Goal: Navigation & Orientation: Find specific page/section

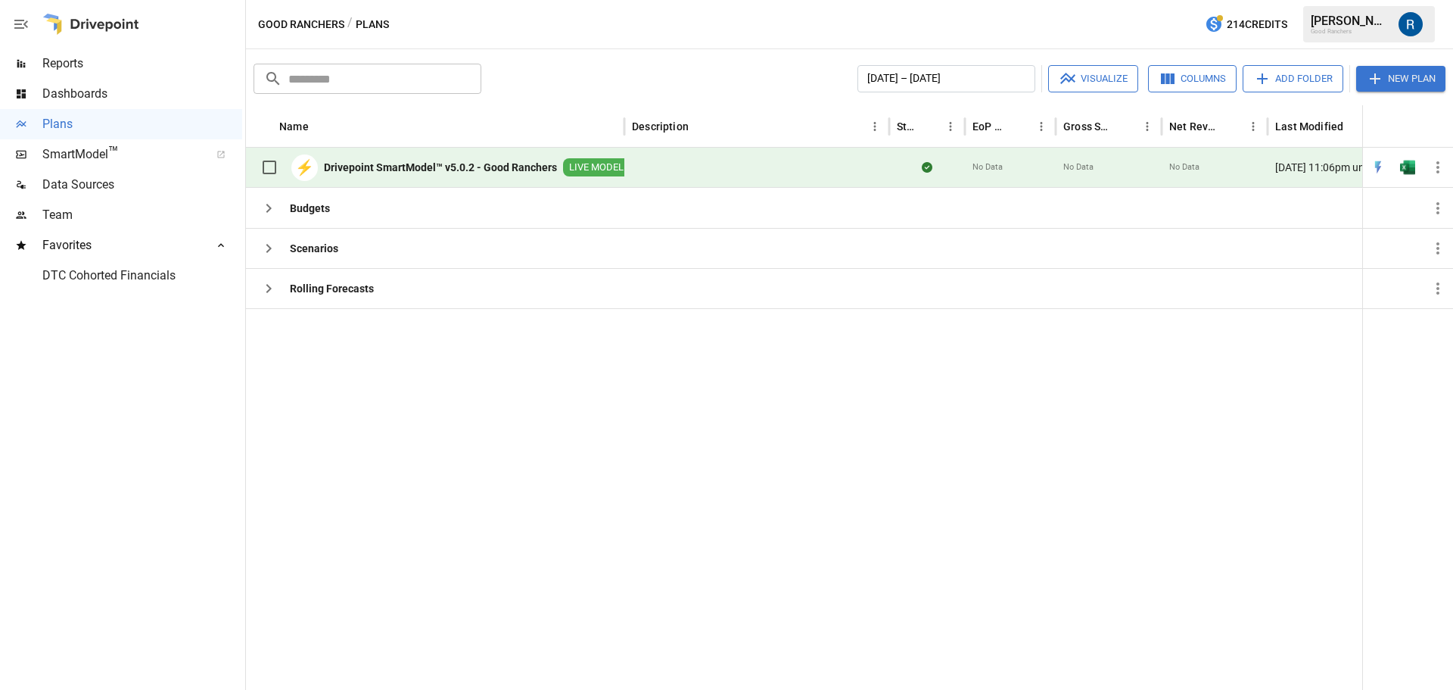
click at [92, 95] on span "Dashboards" at bounding box center [142, 94] width 200 height 18
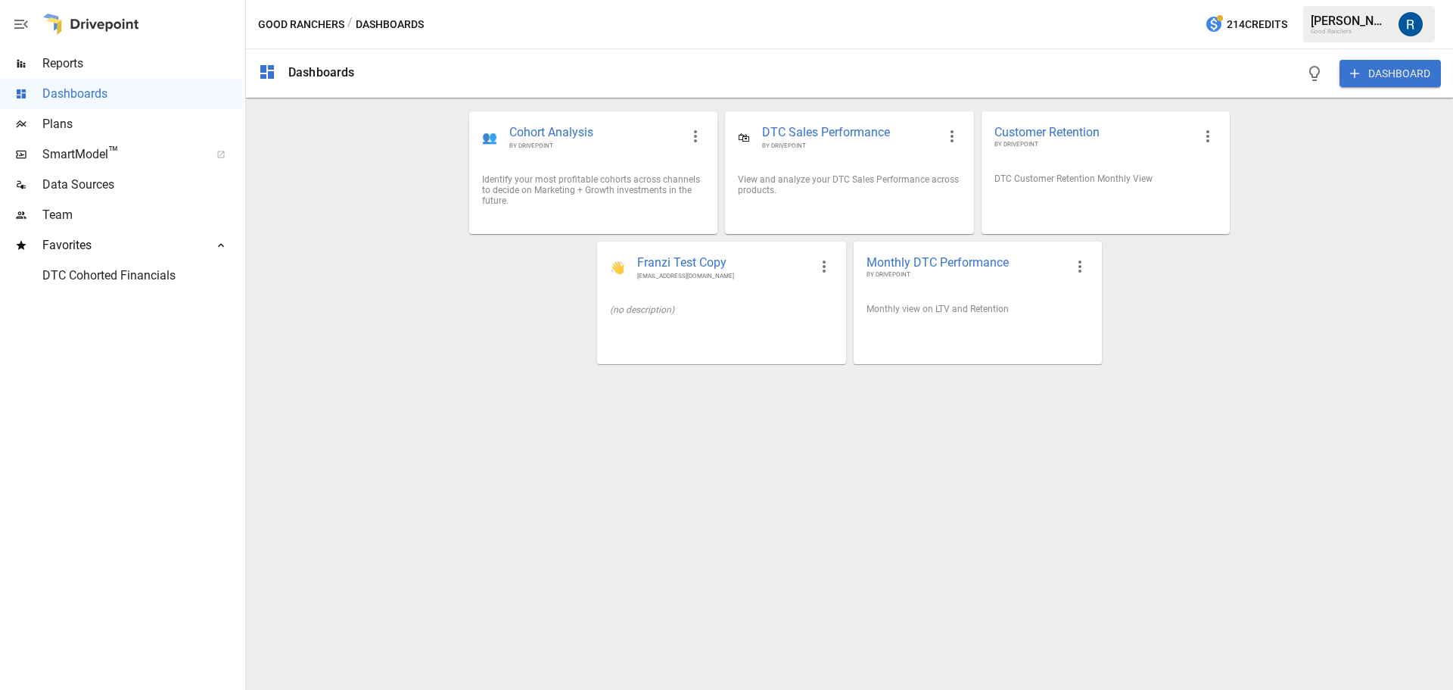
click at [86, 65] on span "Reports" at bounding box center [142, 64] width 200 height 18
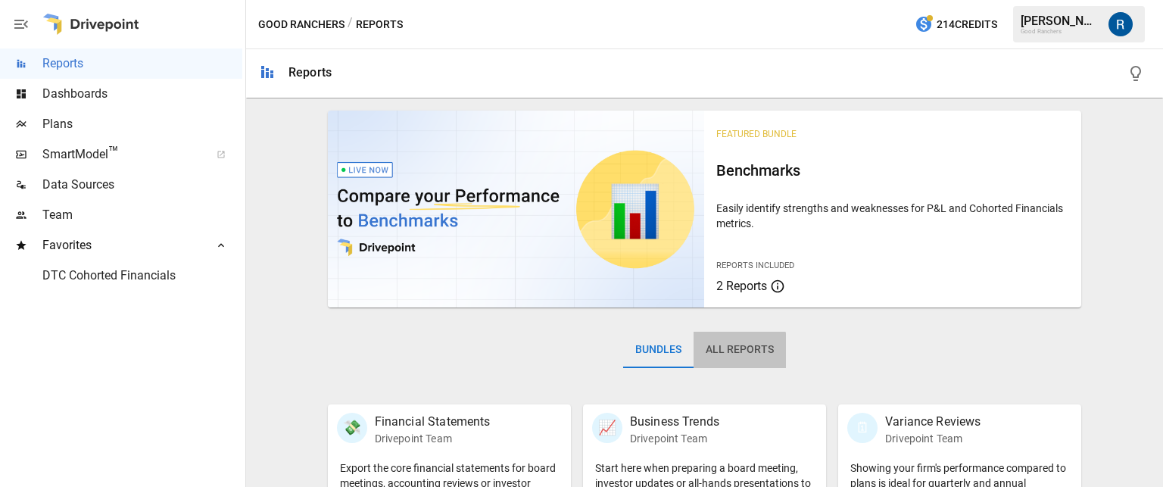
click at [728, 355] on button "All Reports" at bounding box center [739, 350] width 92 height 36
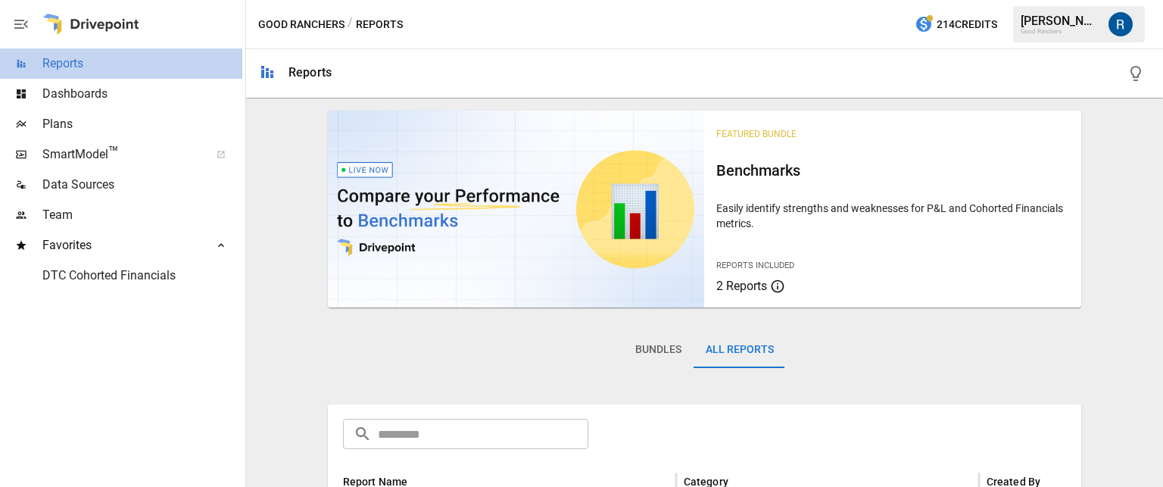
click at [106, 60] on span "Reports" at bounding box center [142, 64] width 200 height 18
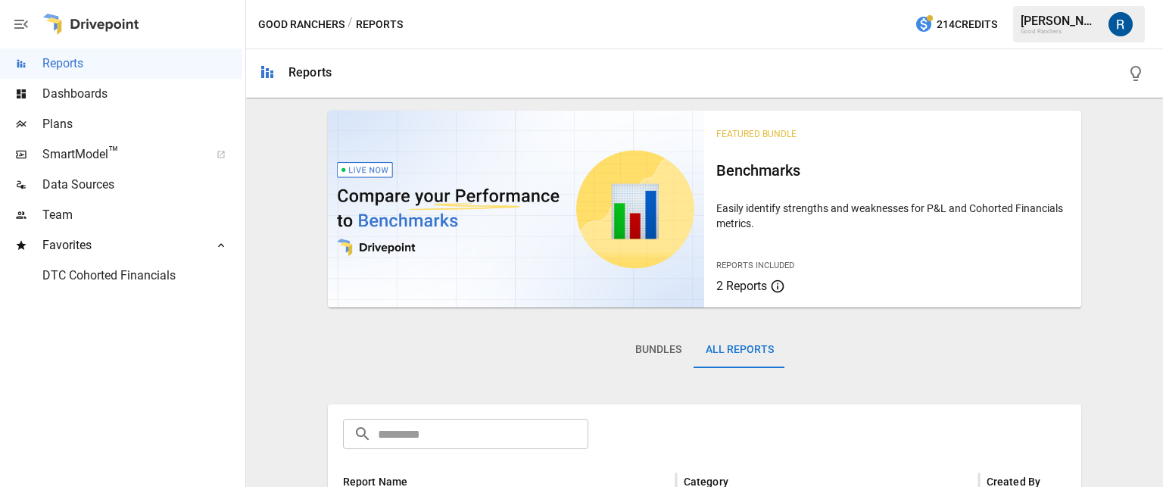
click at [722, 342] on button "All Reports" at bounding box center [739, 350] width 92 height 36
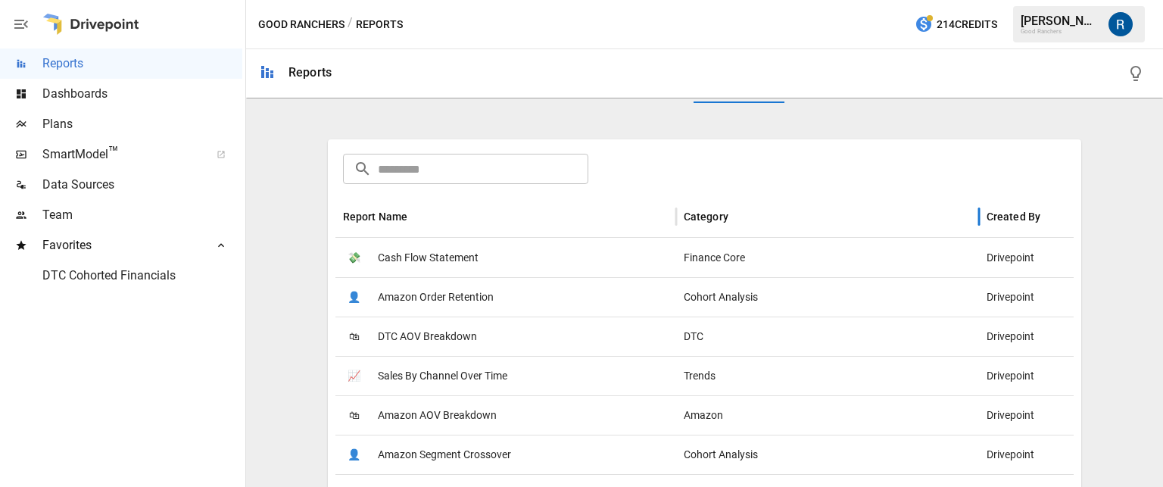
click at [687, 216] on div "Category" at bounding box center [706, 216] width 45 height 12
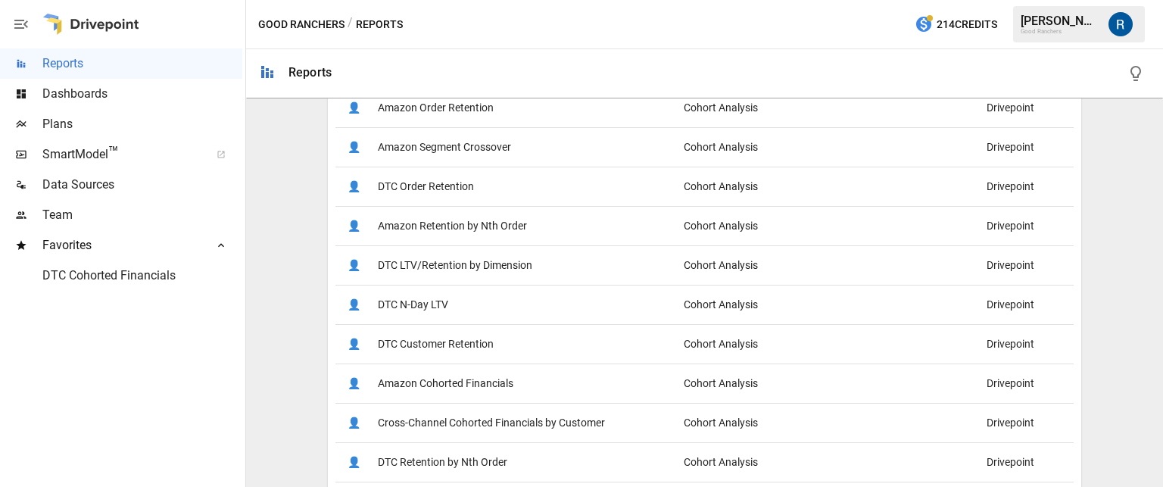
scroll to position [499, 0]
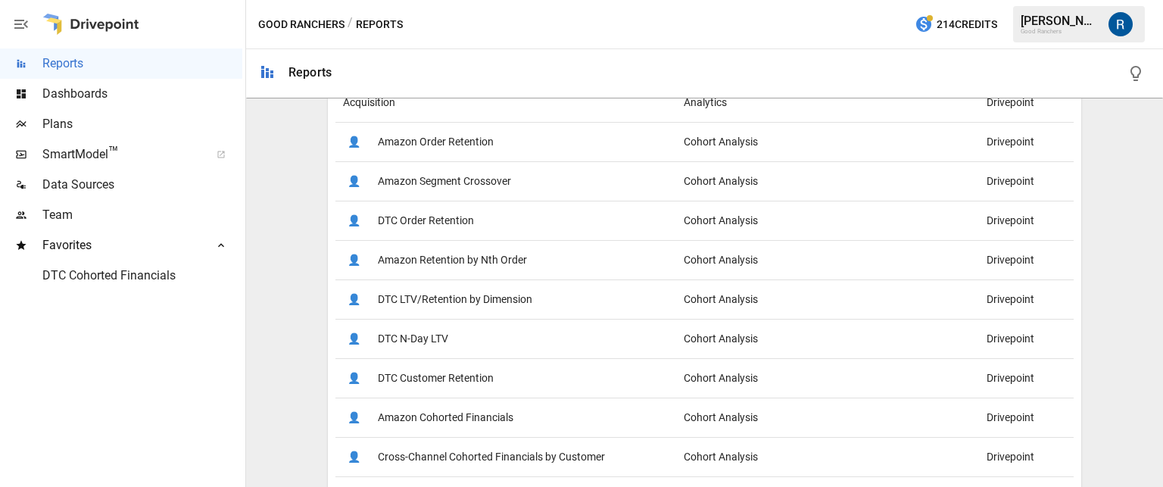
click at [491, 210] on div "👤 DTC Order Retention" at bounding box center [505, 220] width 341 height 39
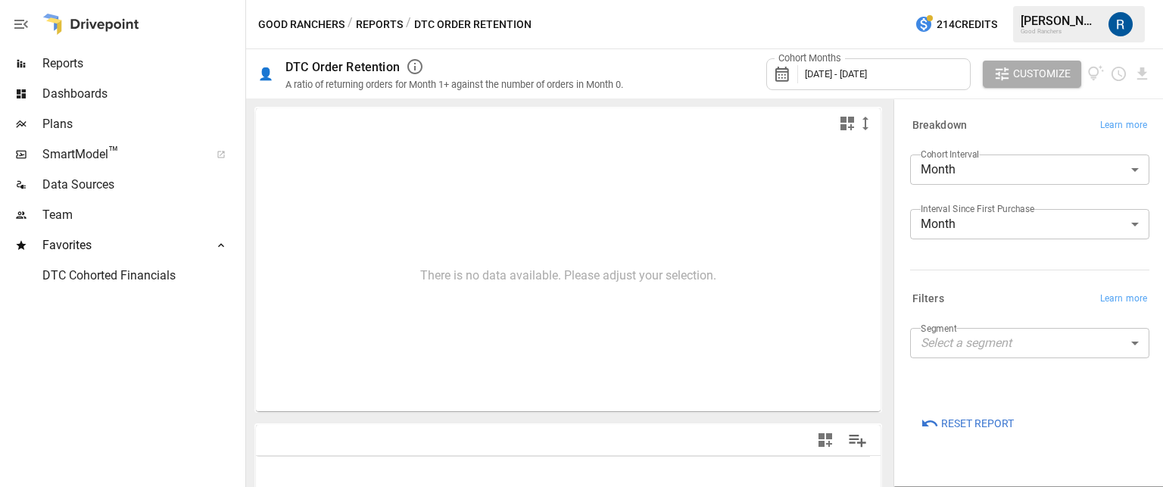
type input "**********"
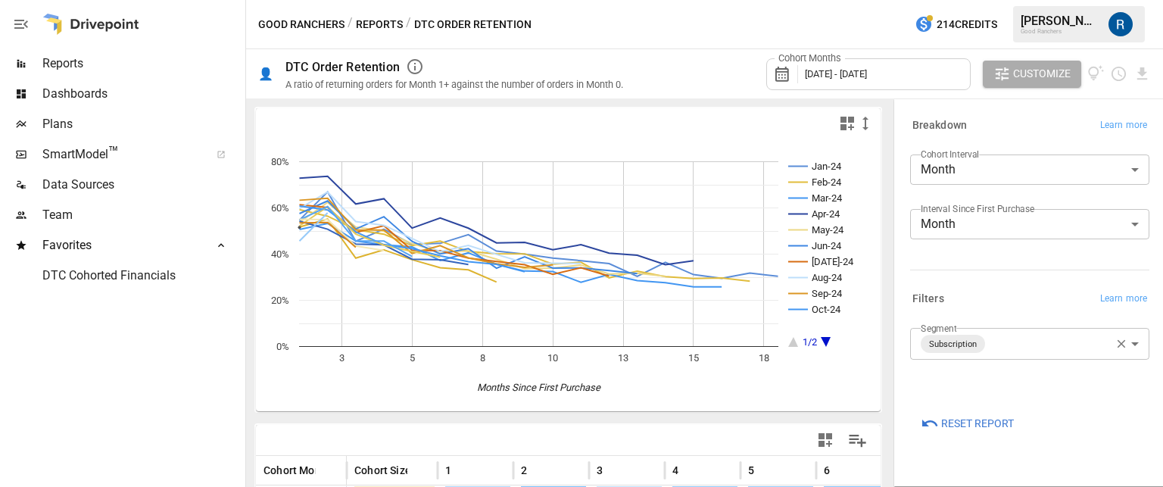
click at [416, 64] on icon "button" at bounding box center [415, 67] width 18 height 18
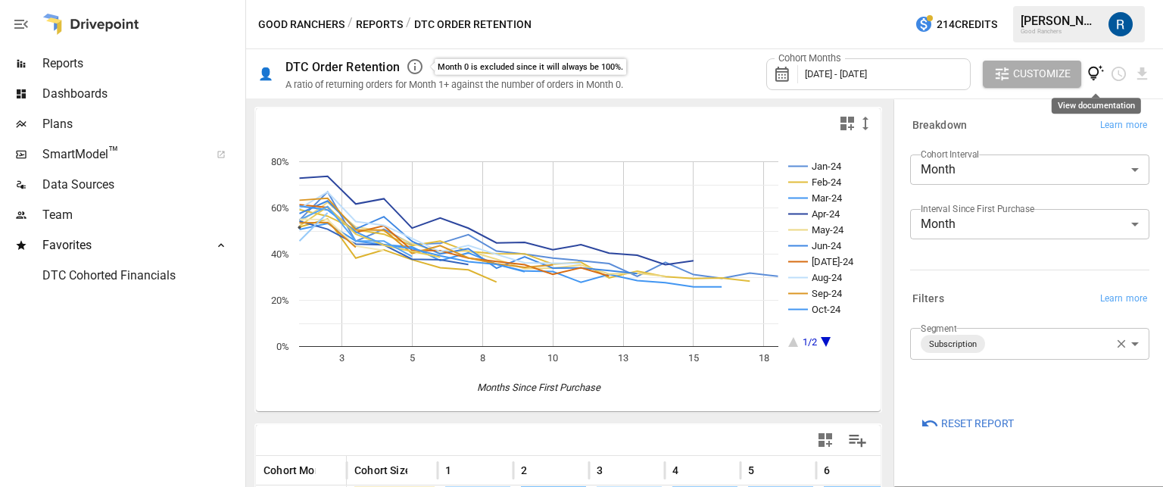
click at [1089, 72] on icon "View documentation" at bounding box center [1096, 73] width 16 height 16
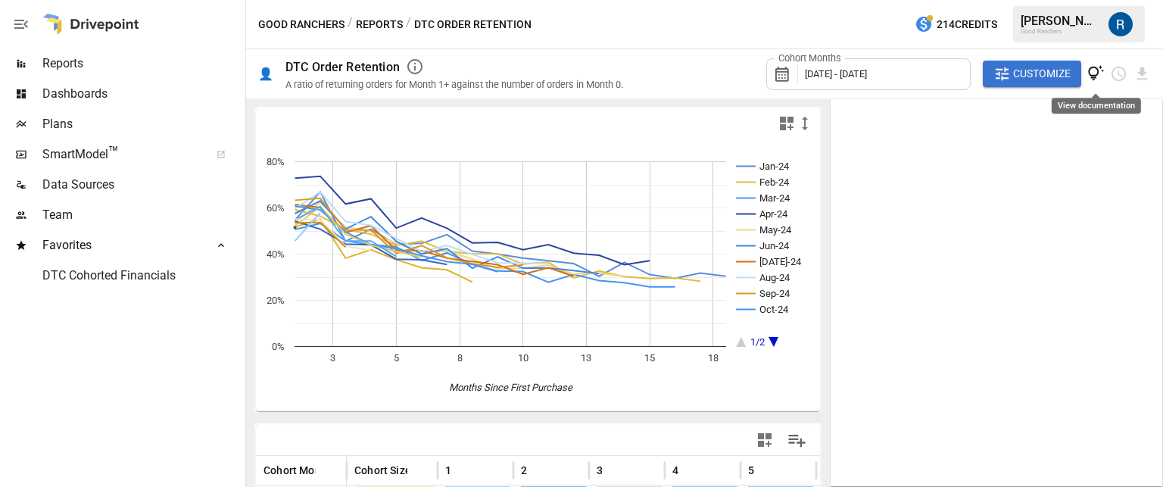
click at [1091, 73] on icon "View documentation" at bounding box center [1095, 73] width 17 height 17
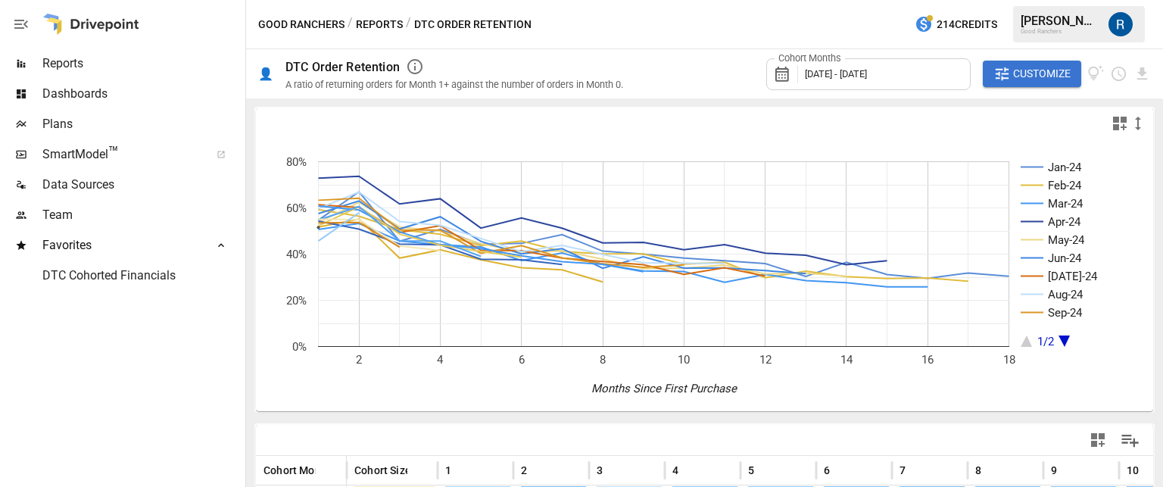
click at [865, 23] on div "Good Ranchers / Reports / DTC Order Retention 214 Credits [PERSON_NAME] Good Ra…" at bounding box center [704, 24] width 917 height 48
click at [1014, 66] on span "Customize" at bounding box center [1042, 73] width 58 height 19
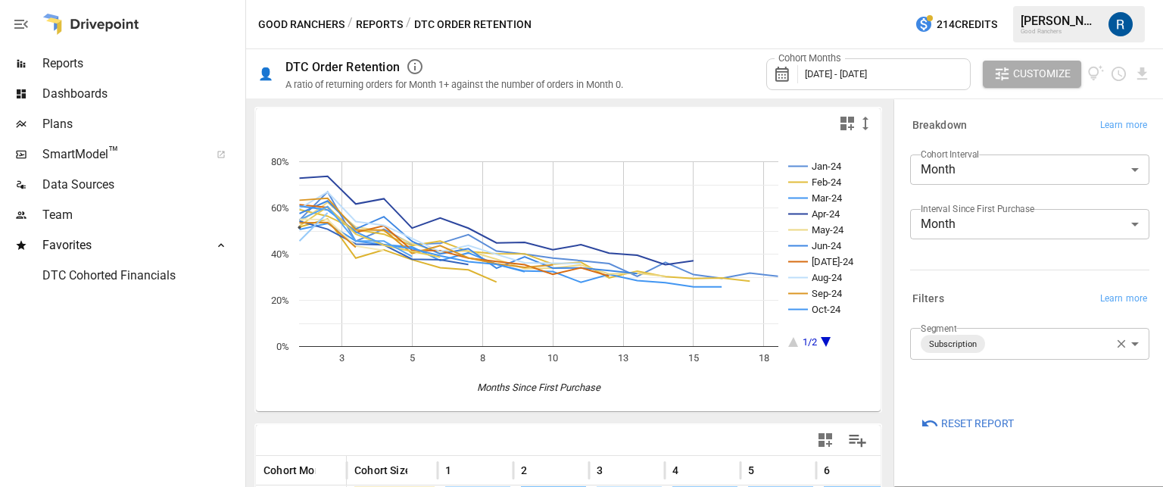
click at [989, 0] on body "Reports Dashboards Plans SmartModel ™ Data Sources Team Favorites DTC Cohorted …" at bounding box center [581, 0] width 1163 height 0
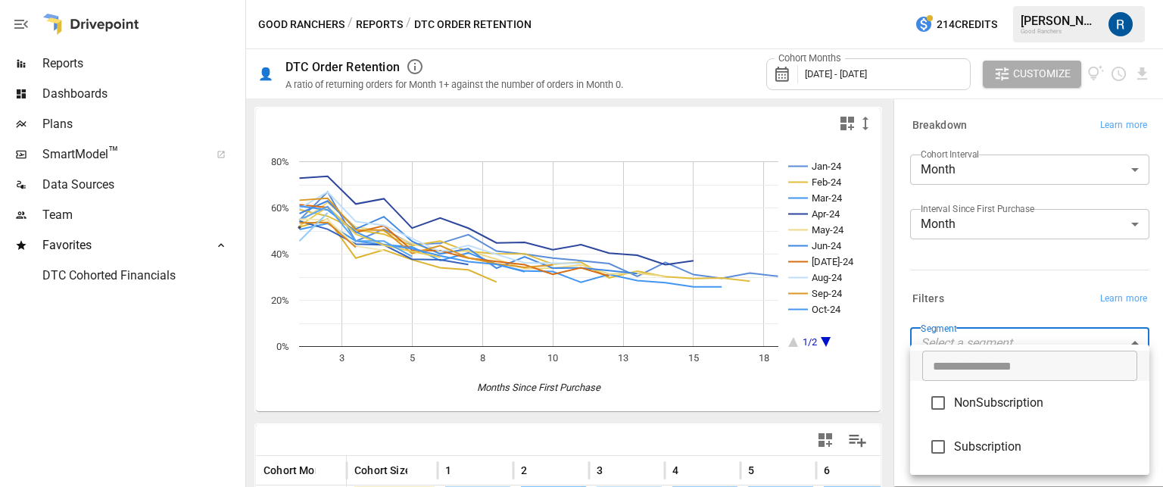
type input "**********"
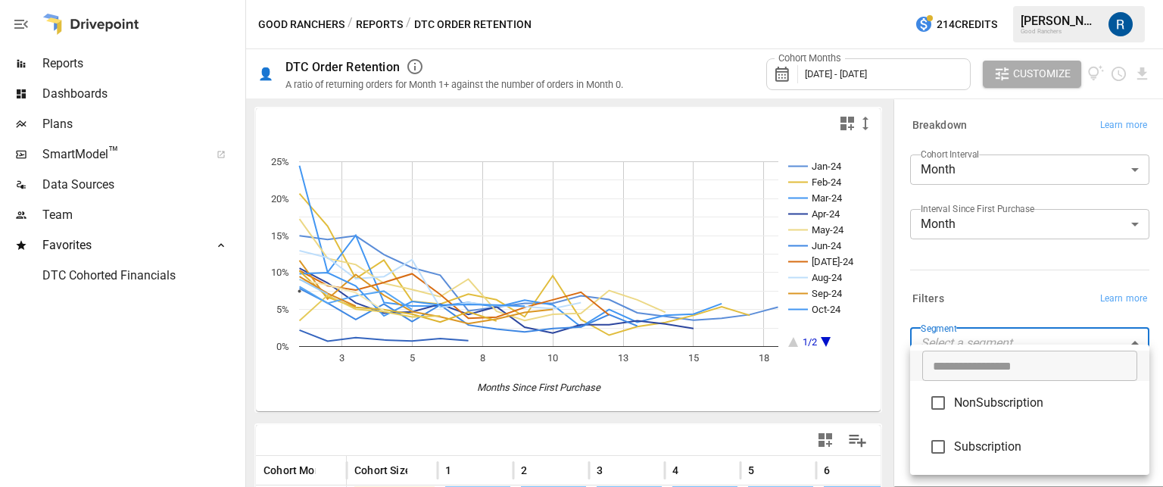
click at [969, 293] on div at bounding box center [581, 243] width 1163 height 487
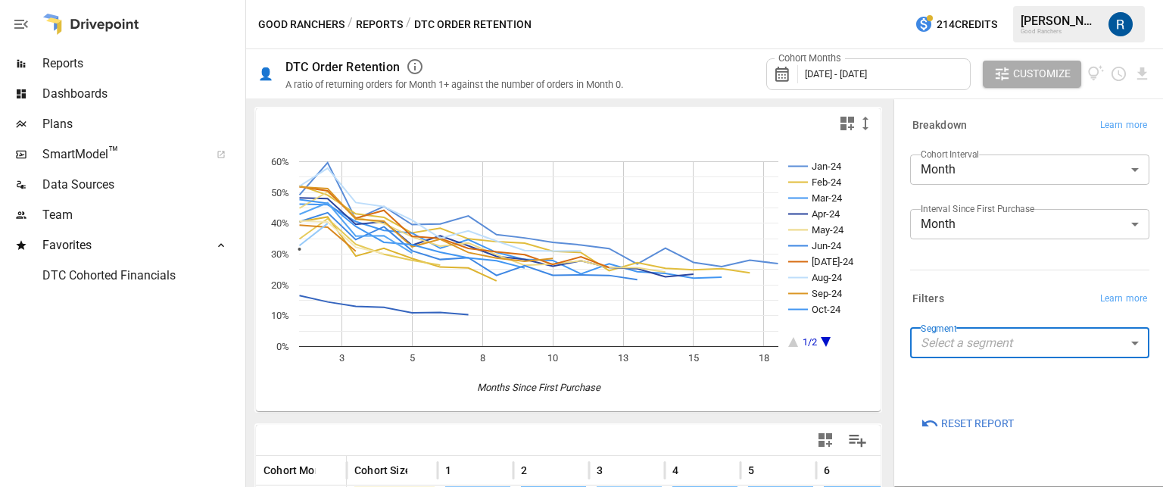
click at [958, 0] on body "Reports Dashboards Plans SmartModel ™ Data Sources Team Favorites DTC Cohorted …" at bounding box center [581, 0] width 1163 height 0
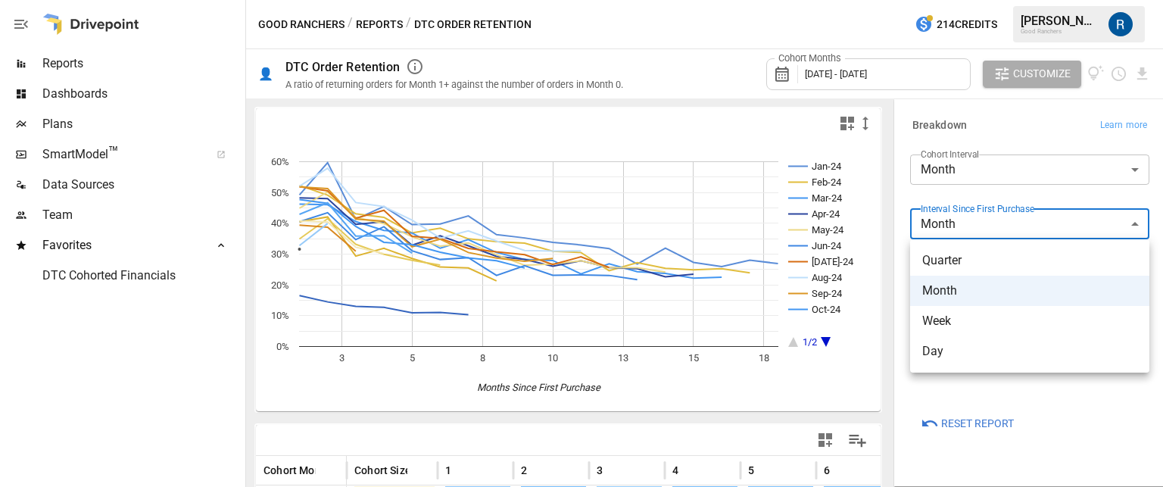
click at [964, 190] on div at bounding box center [581, 243] width 1163 height 487
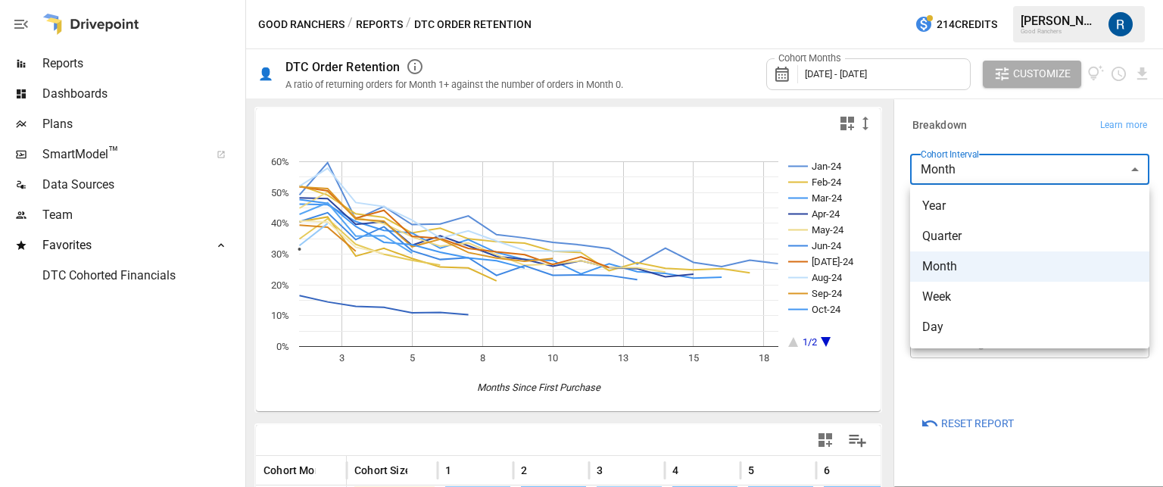
click at [949, 0] on body "Reports Dashboards Plans SmartModel ™ Data Sources Team Favorites DTC Cohorted …" at bounding box center [581, 0] width 1163 height 0
click at [978, 129] on div at bounding box center [581, 243] width 1163 height 487
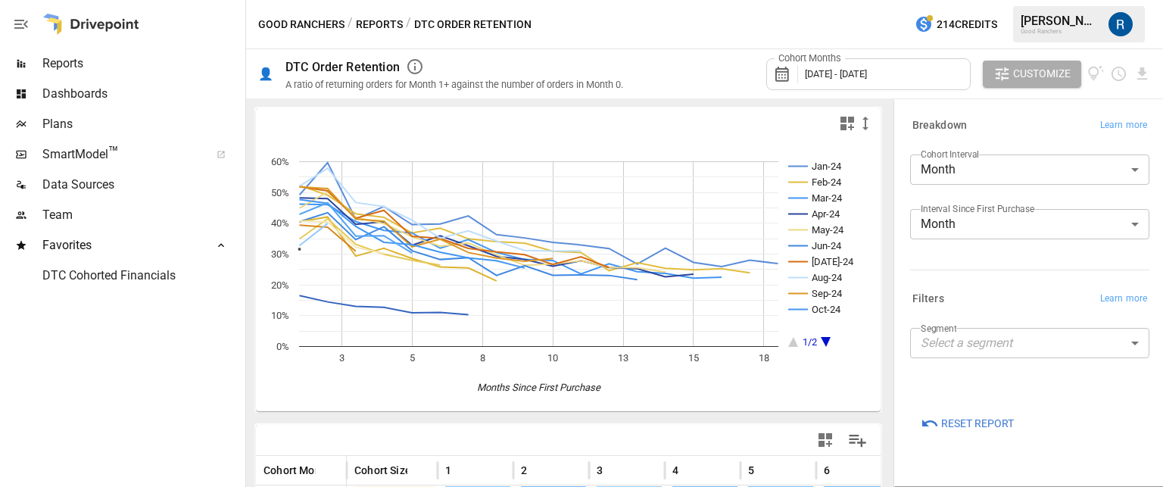
click at [379, 24] on button "Reports" at bounding box center [379, 24] width 47 height 19
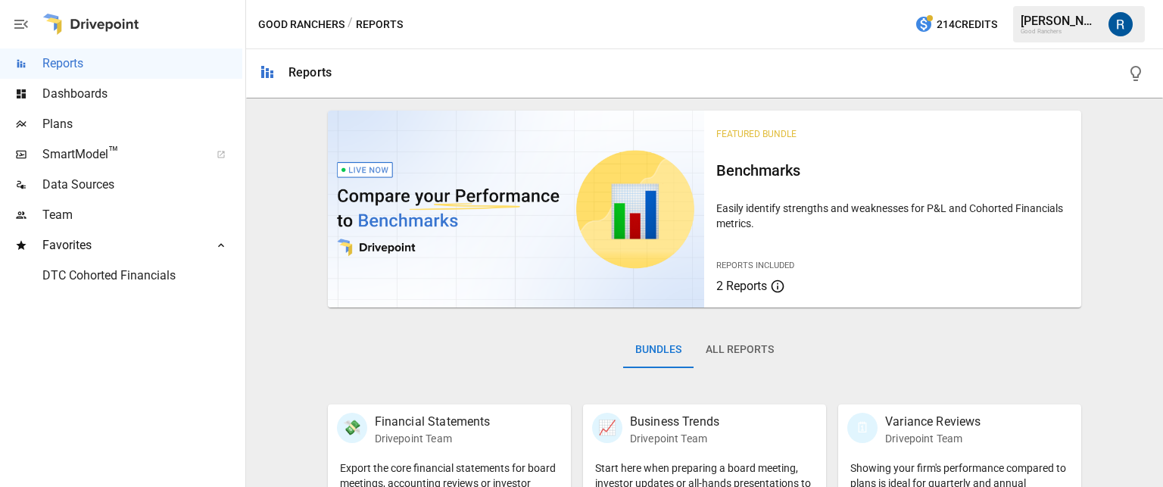
click at [733, 360] on button "All Reports" at bounding box center [739, 350] width 92 height 36
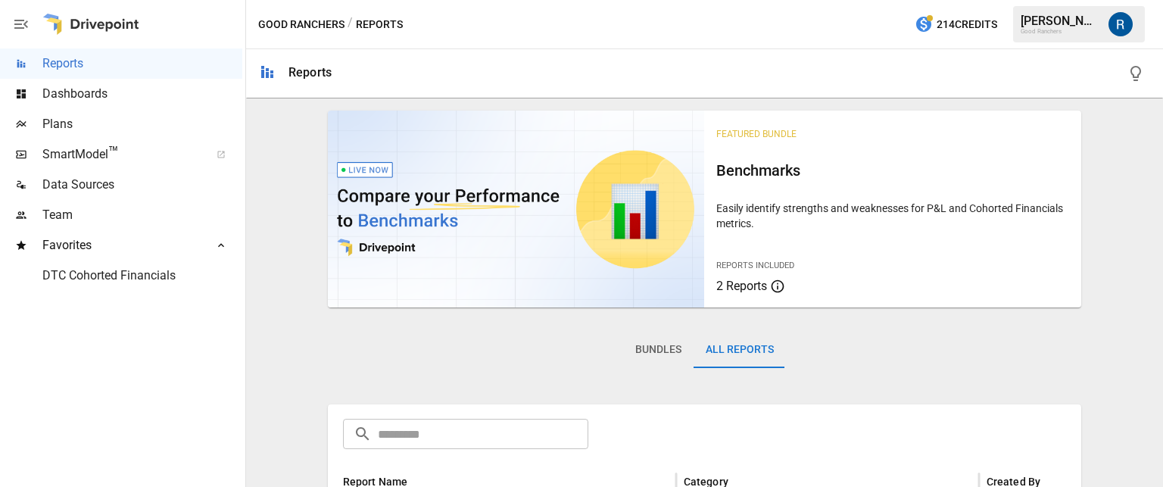
click at [571, 347] on div "Bundles All Reports" at bounding box center [705, 361] width 754 height 85
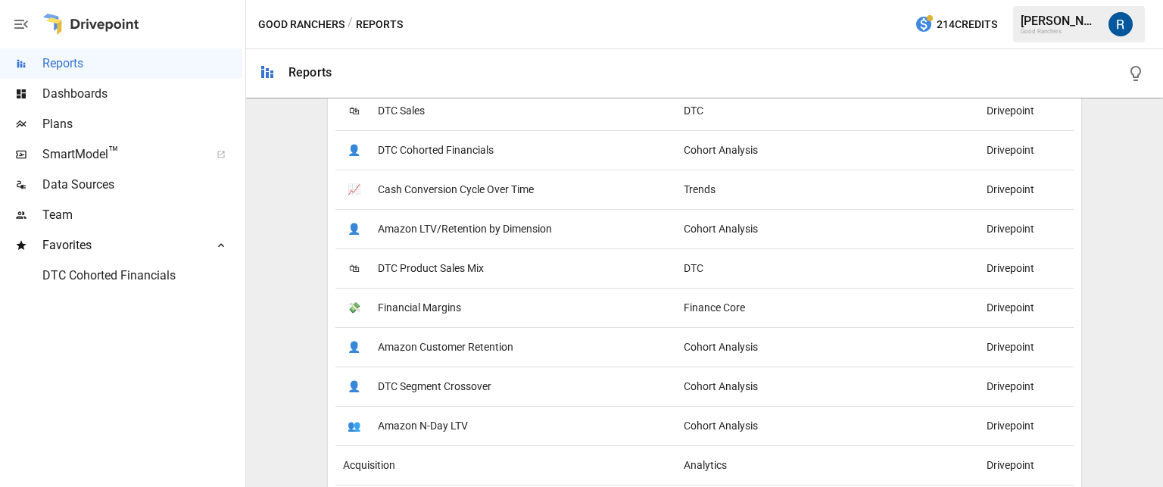
scroll to position [1607, 0]
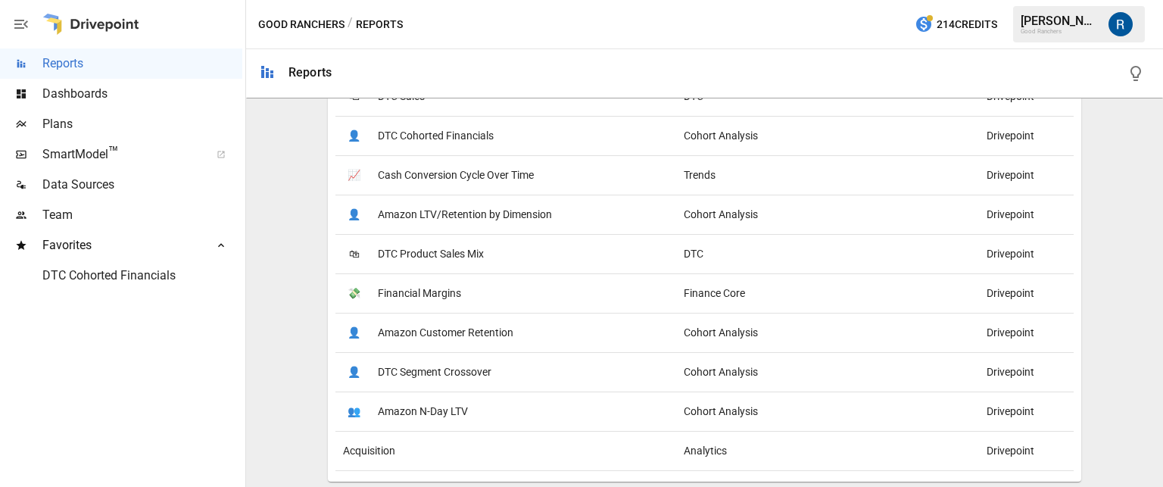
click at [436, 364] on span "DTC Segment Crossover" at bounding box center [435, 372] width 114 height 39
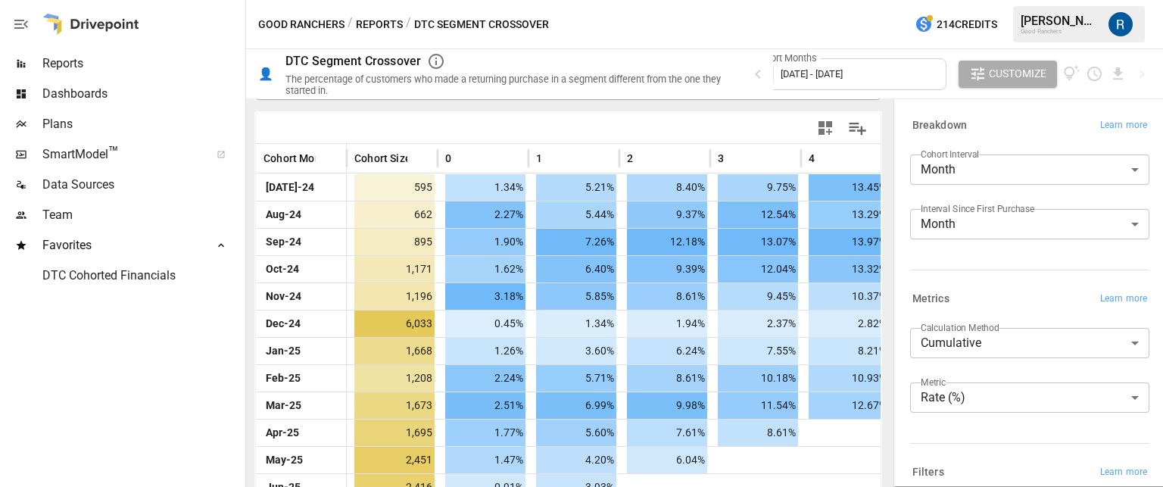
scroll to position [148, 0]
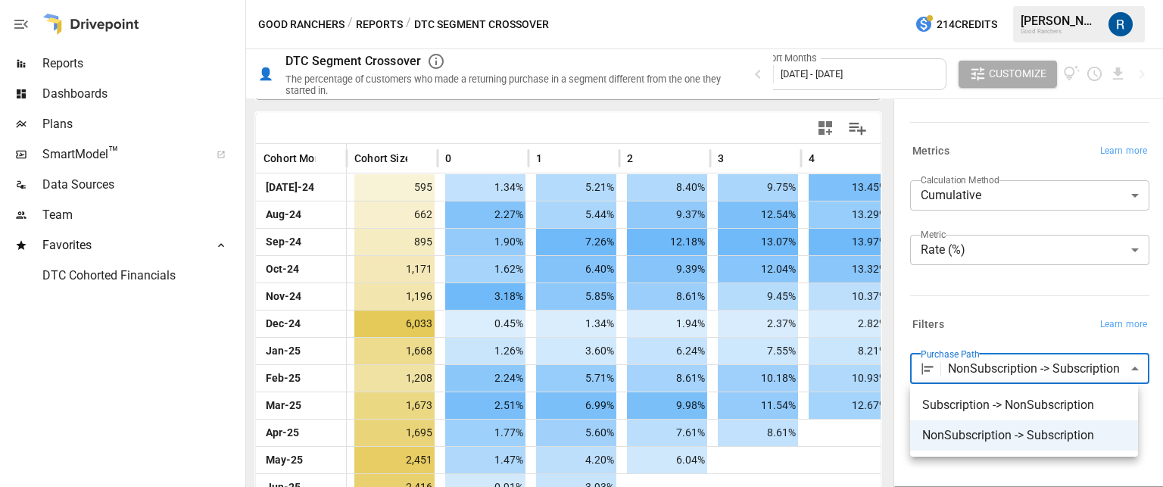
click at [1008, 0] on body "Reports Dashboards Plans SmartModel ™ Data Sources Team Favorites DTC Cohorted …" at bounding box center [581, 0] width 1163 height 0
click at [1009, 322] on div at bounding box center [581, 243] width 1163 height 487
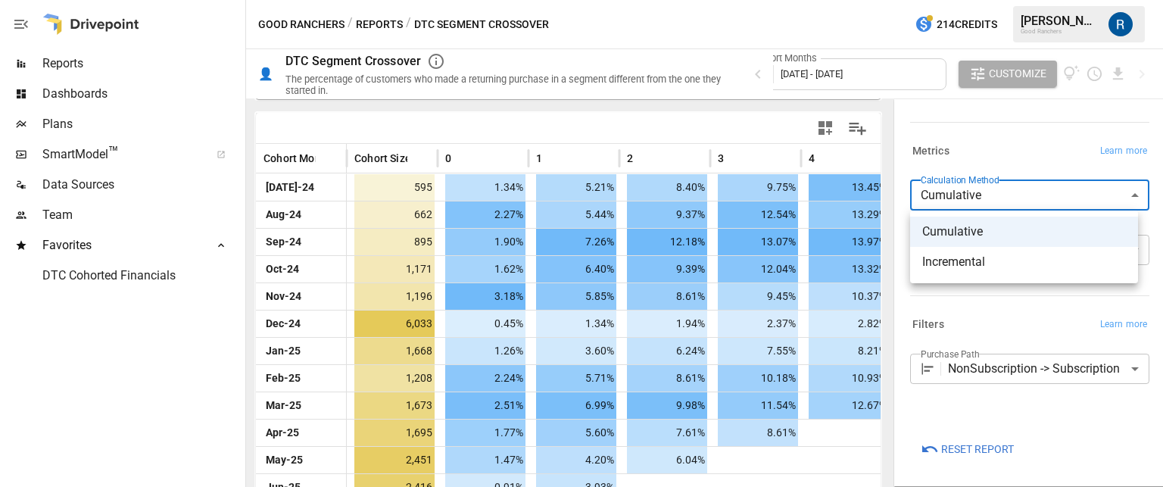
click at [1017, 0] on body "Reports Dashboards Plans SmartModel ™ Data Sources Team Favorites DTC Cohorted …" at bounding box center [581, 0] width 1163 height 0
click at [989, 145] on div at bounding box center [581, 243] width 1163 height 487
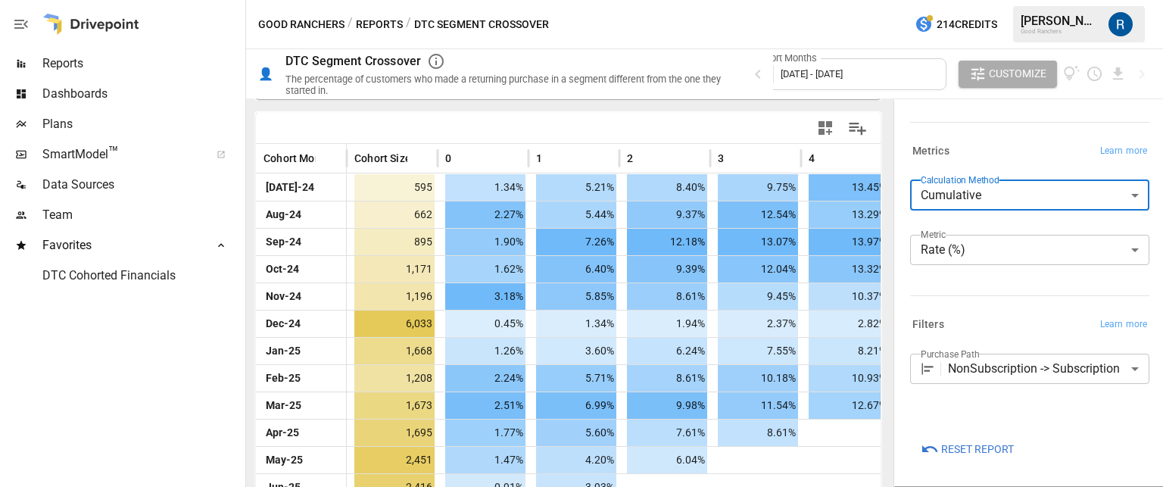
click at [952, 0] on body "Reports Dashboards Plans SmartModel ™ Data Sources Team Favorites DTC Cohorted …" at bounding box center [581, 0] width 1163 height 0
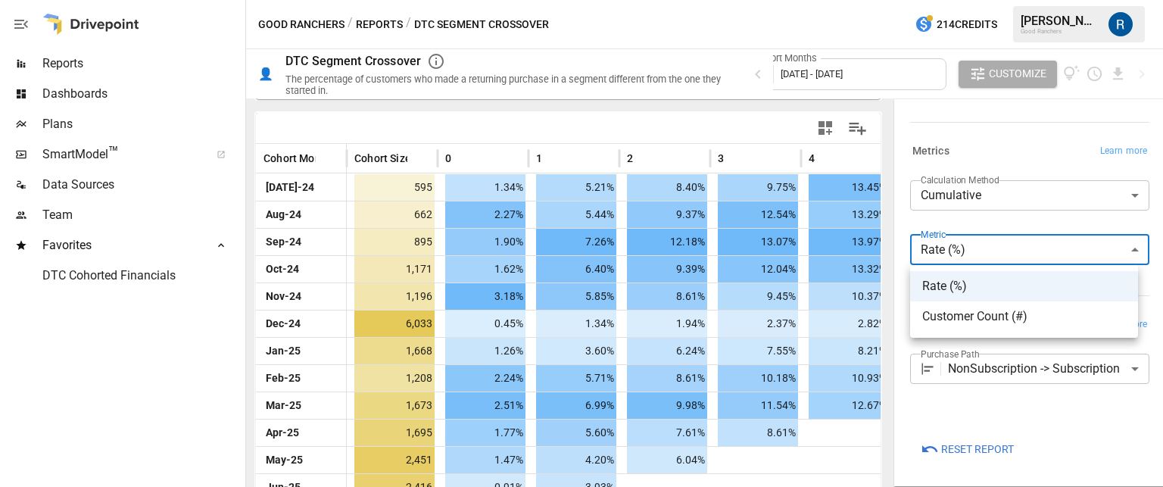
click at [964, 146] on div at bounding box center [581, 243] width 1163 height 487
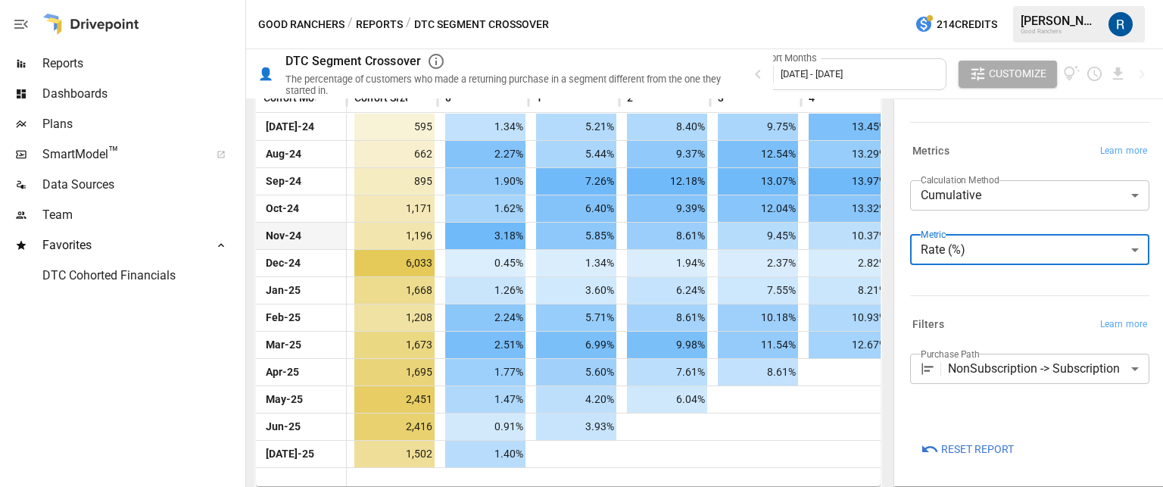
scroll to position [372, 0]
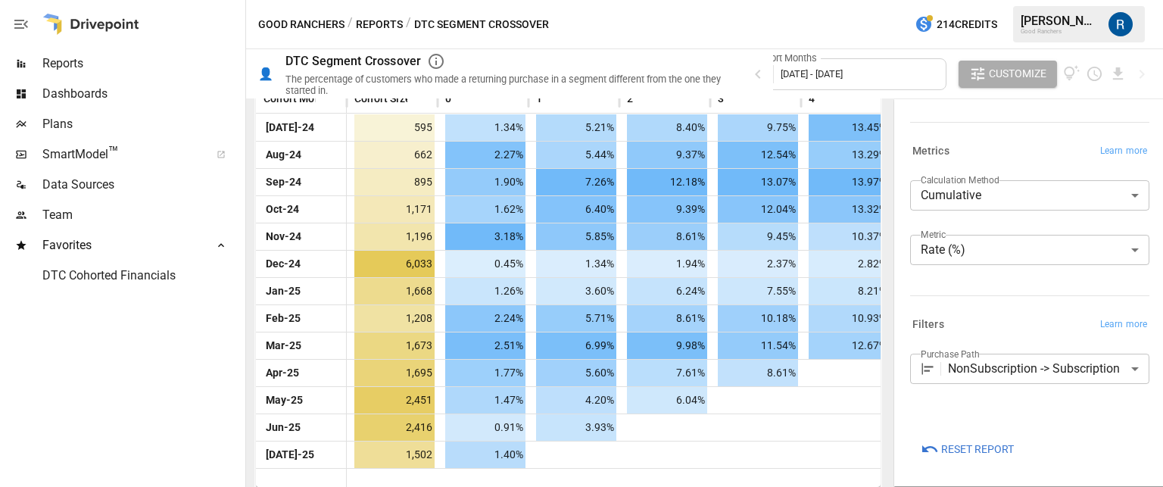
click at [821, 77] on span "[DATE] - [DATE]" at bounding box center [811, 73] width 62 height 11
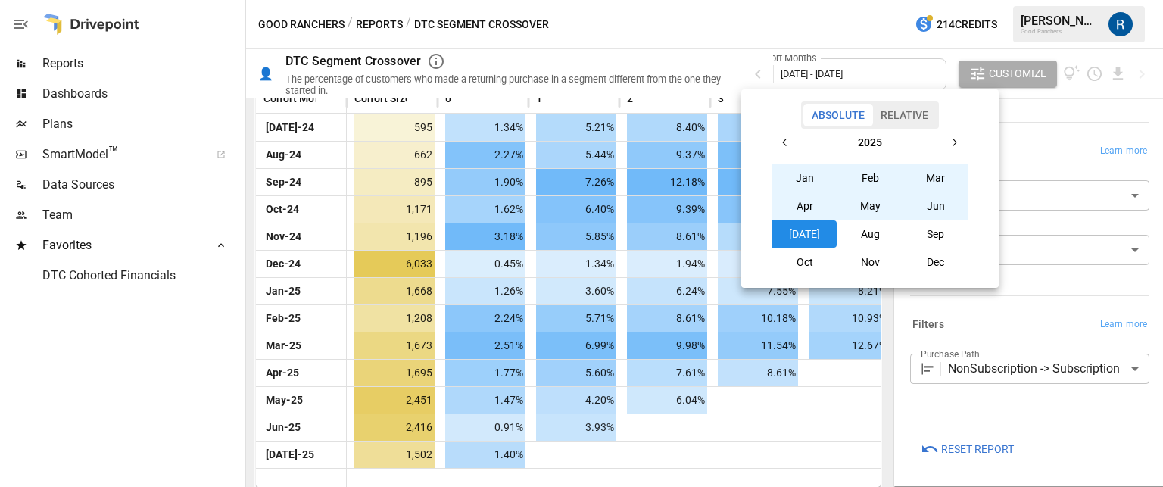
click at [762, 22] on div at bounding box center [581, 243] width 1163 height 487
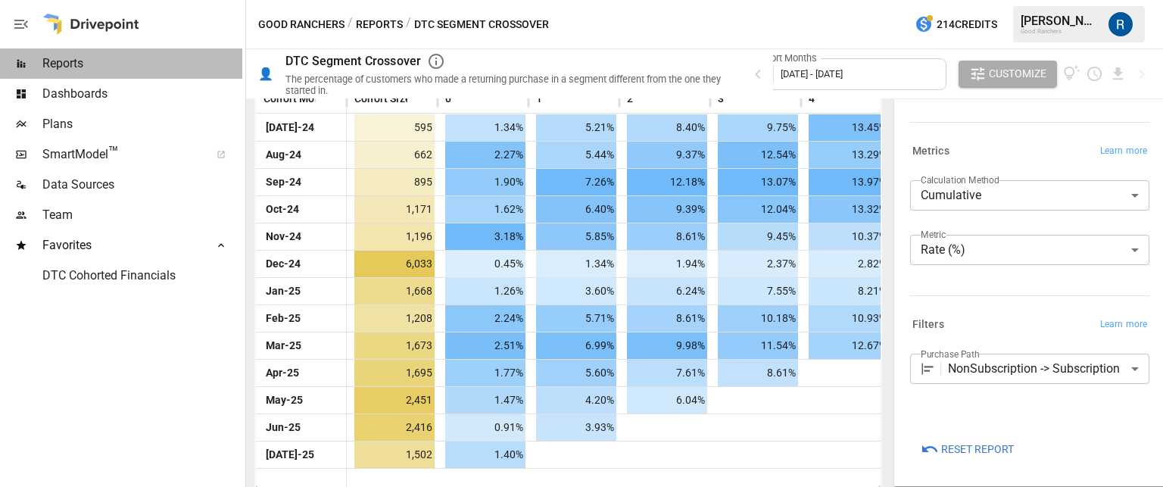
click at [130, 61] on span "Reports" at bounding box center [142, 64] width 200 height 18
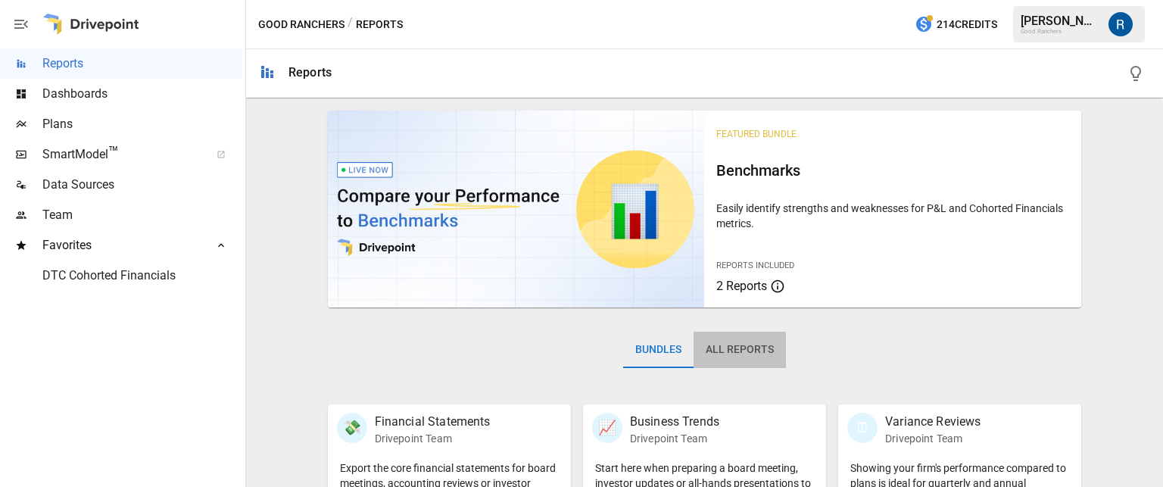
click at [709, 354] on button "All Reports" at bounding box center [739, 350] width 92 height 36
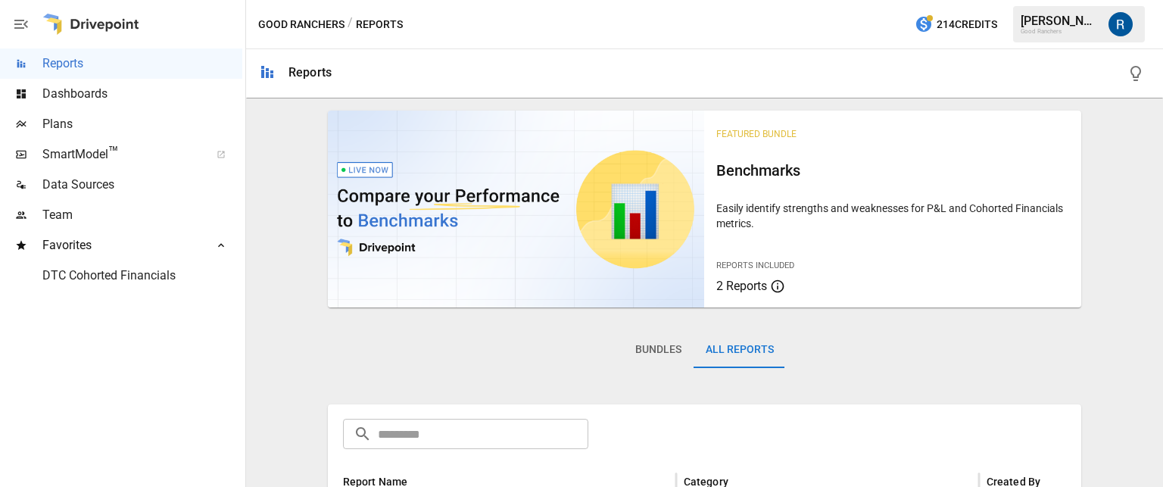
click at [164, 99] on span "Dashboards" at bounding box center [142, 94] width 200 height 18
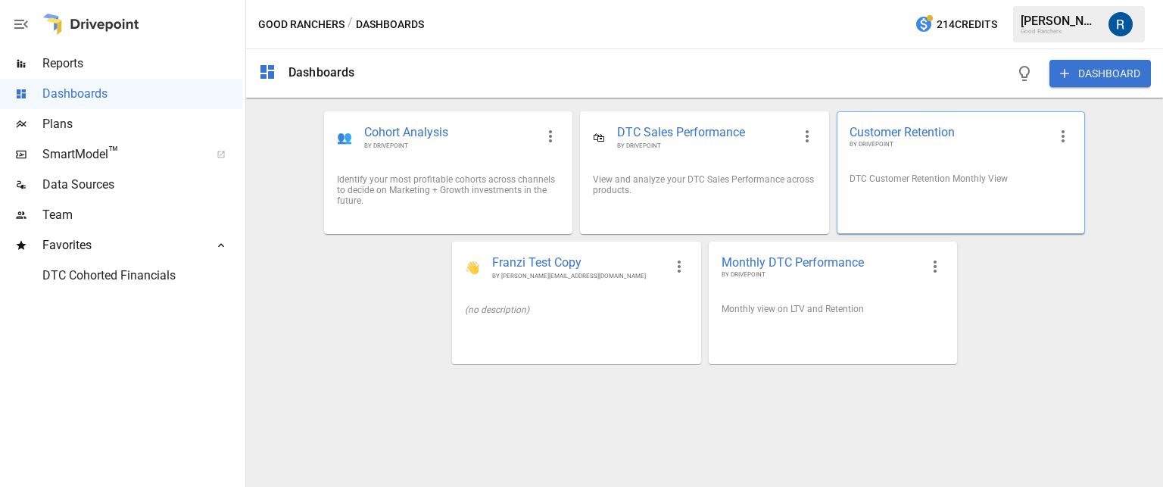
click at [901, 129] on span "Customer Retention" at bounding box center [948, 132] width 198 height 16
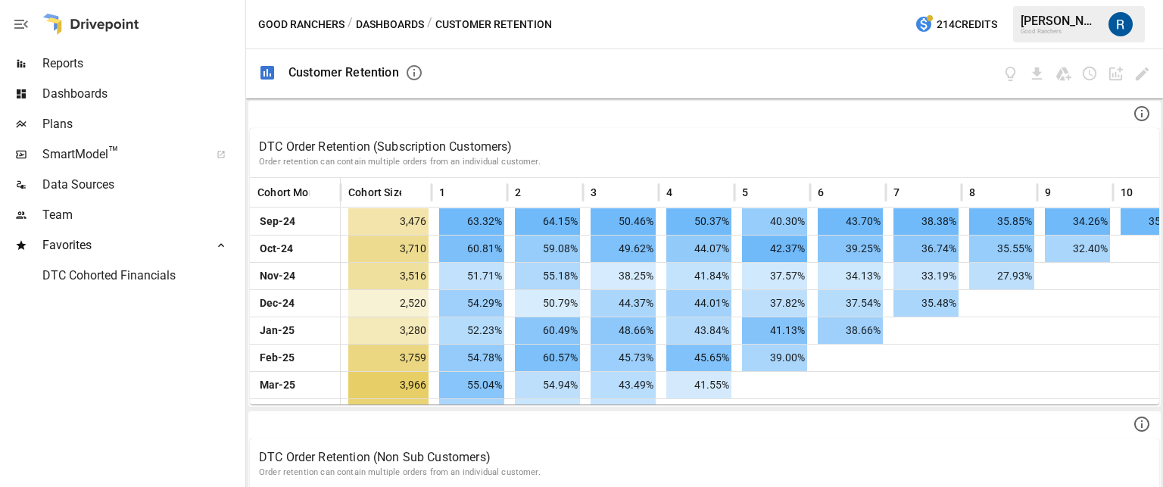
click at [411, 20] on button "Dashboards" at bounding box center [390, 24] width 68 height 19
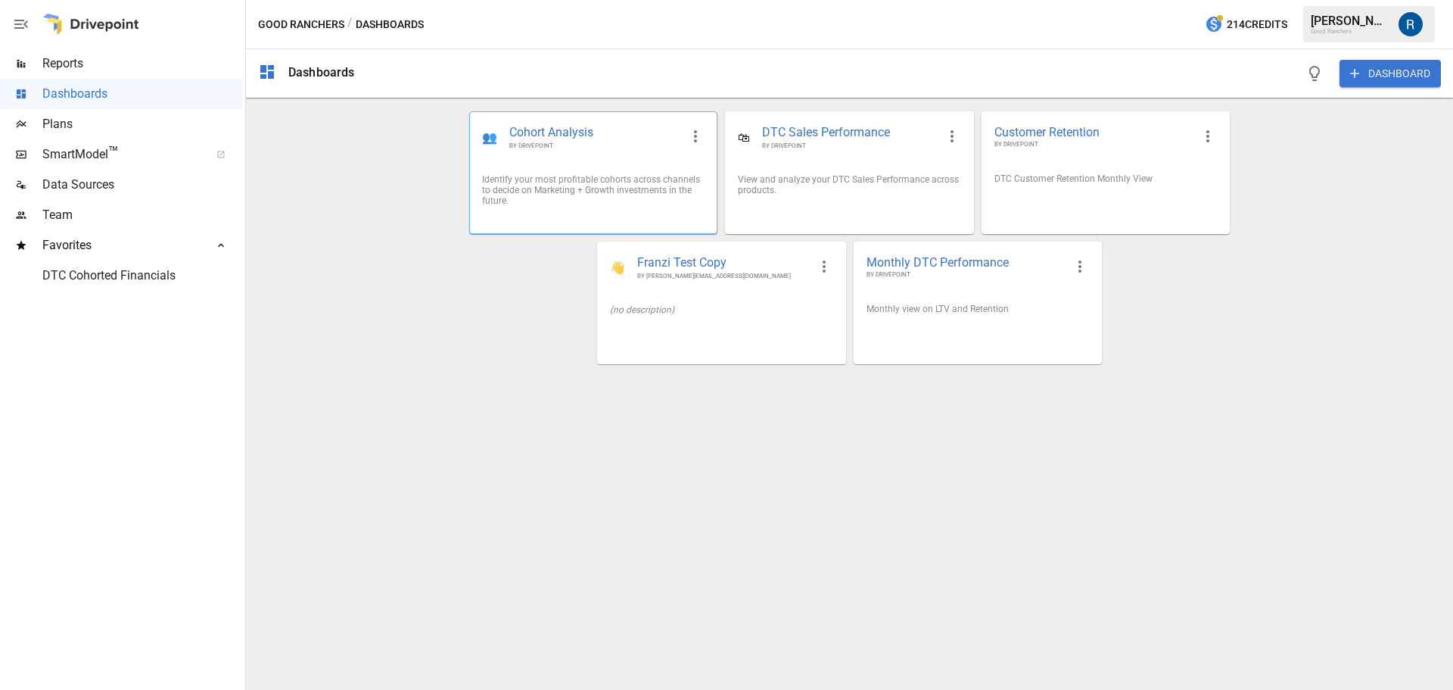
click at [556, 137] on span "Cohort Analysis" at bounding box center [594, 132] width 171 height 17
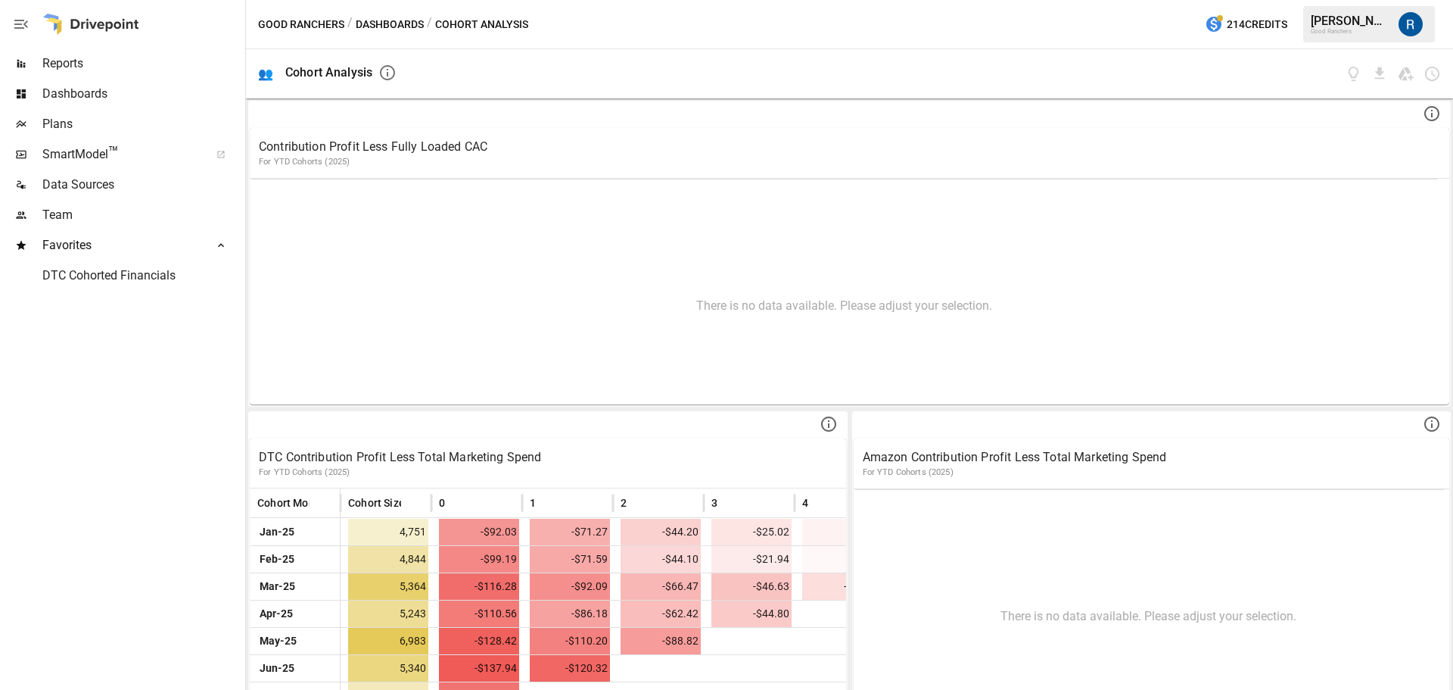
click at [136, 210] on span "Team" at bounding box center [142, 215] width 200 height 18
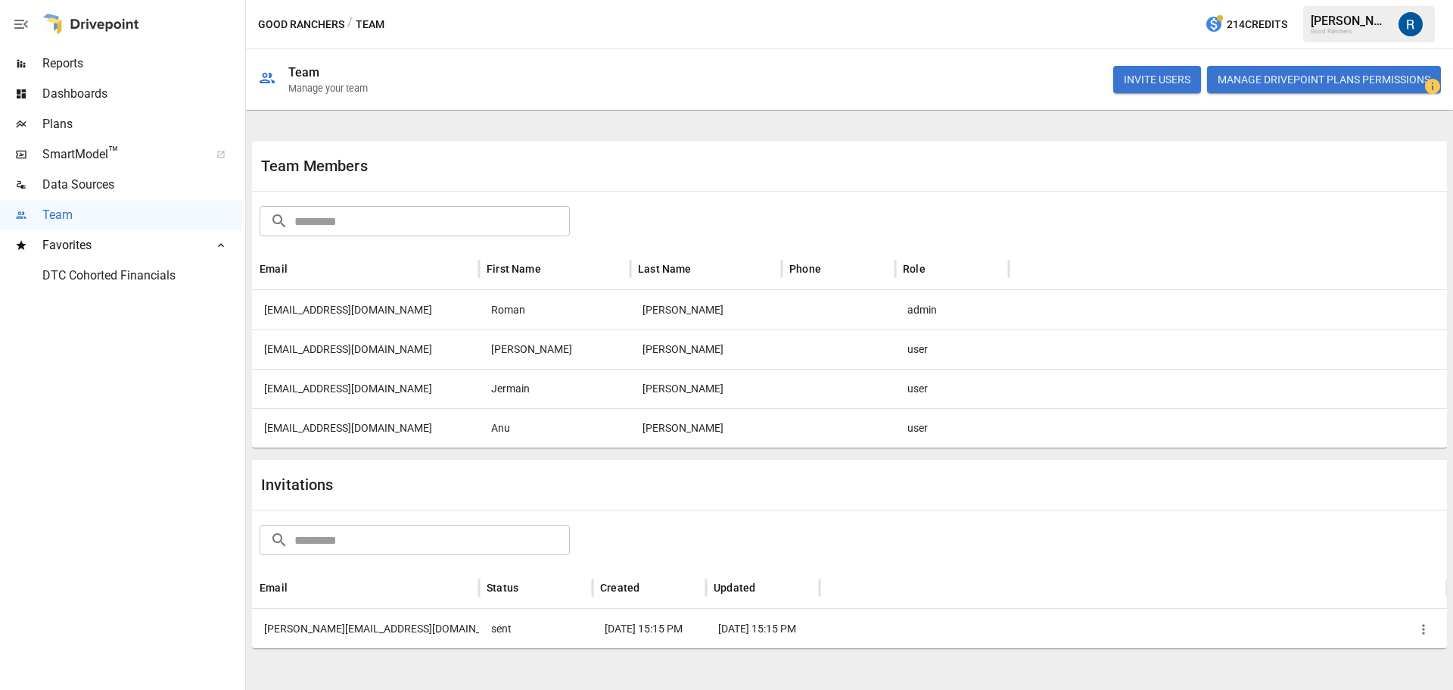
click at [1419, 628] on icon "button" at bounding box center [1423, 629] width 15 height 15
click at [1401, 656] on li "Remove Invitation" at bounding box center [1377, 661] width 117 height 30
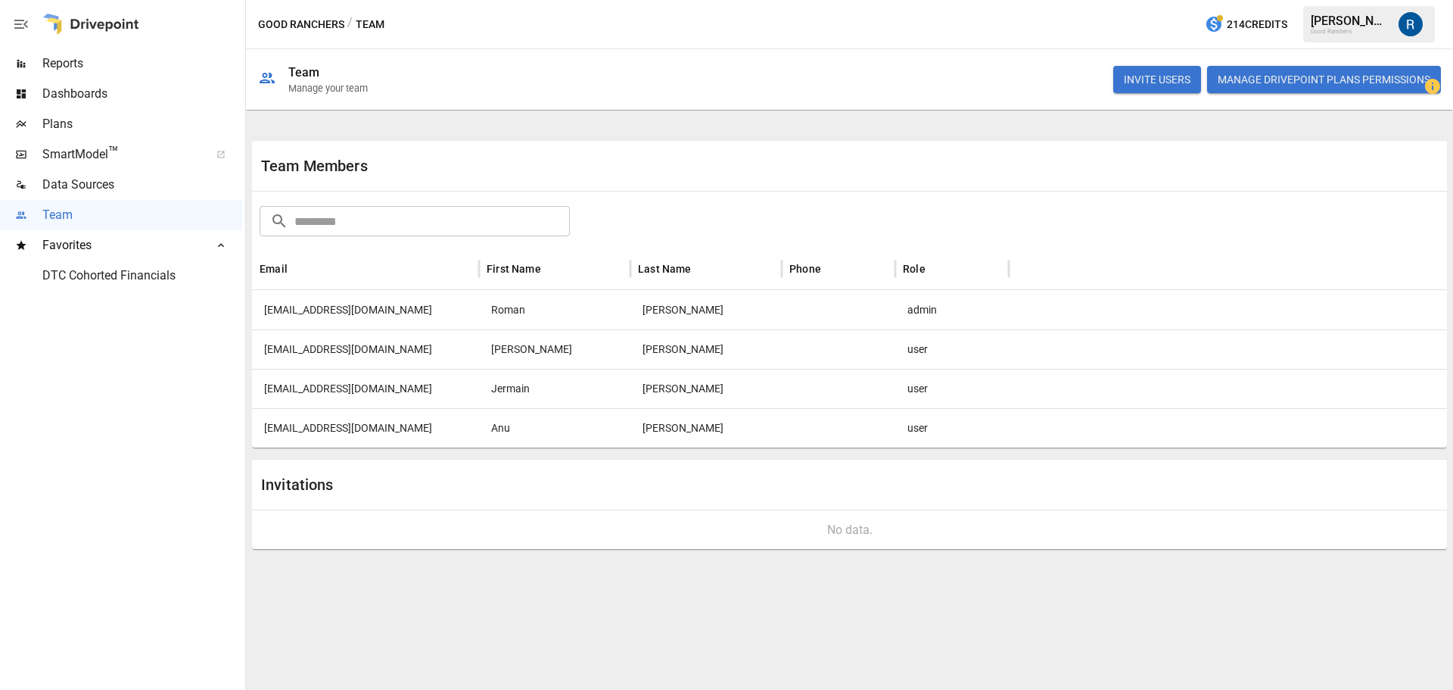
click at [921, 425] on div "user" at bounding box center [953, 427] width 114 height 39
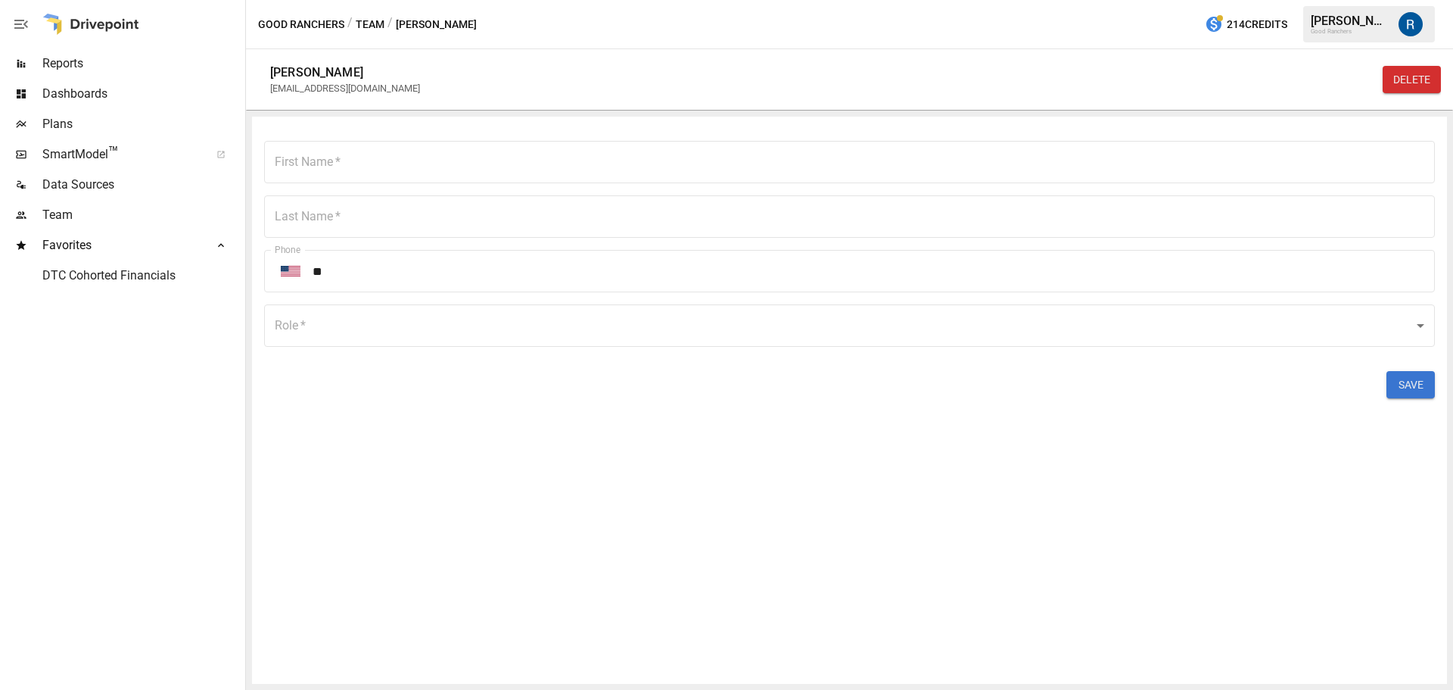
type input "***"
type input "******"
type input "****"
click at [884, 367] on div "First Name   * *** First Name   * Last Name   * ****** Last Name   * Phone ​ **…" at bounding box center [849, 269] width 1171 height 257
click at [866, 0] on body "Reports Dashboards Plans SmartModel ™ Data Sources Team Favorites DTC Cohorted …" at bounding box center [726, 0] width 1453 height 0
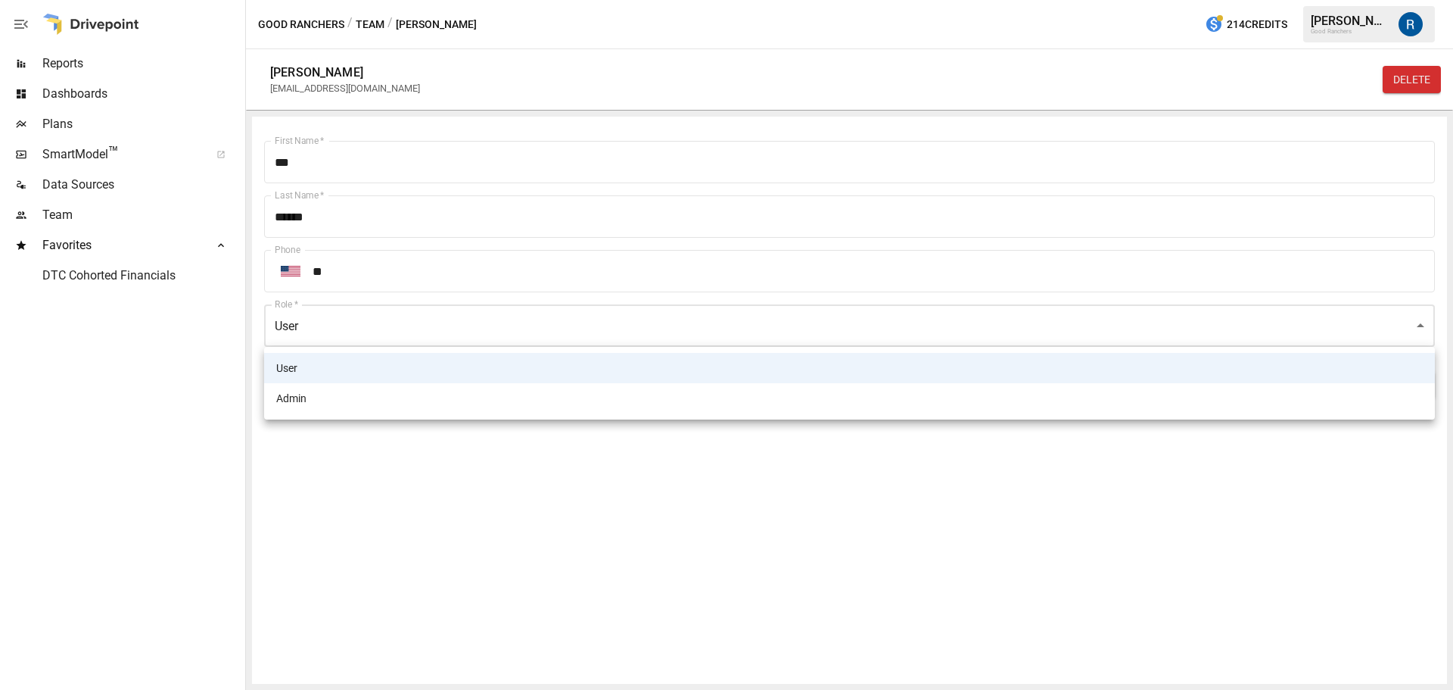
click at [863, 497] on div at bounding box center [726, 345] width 1453 height 690
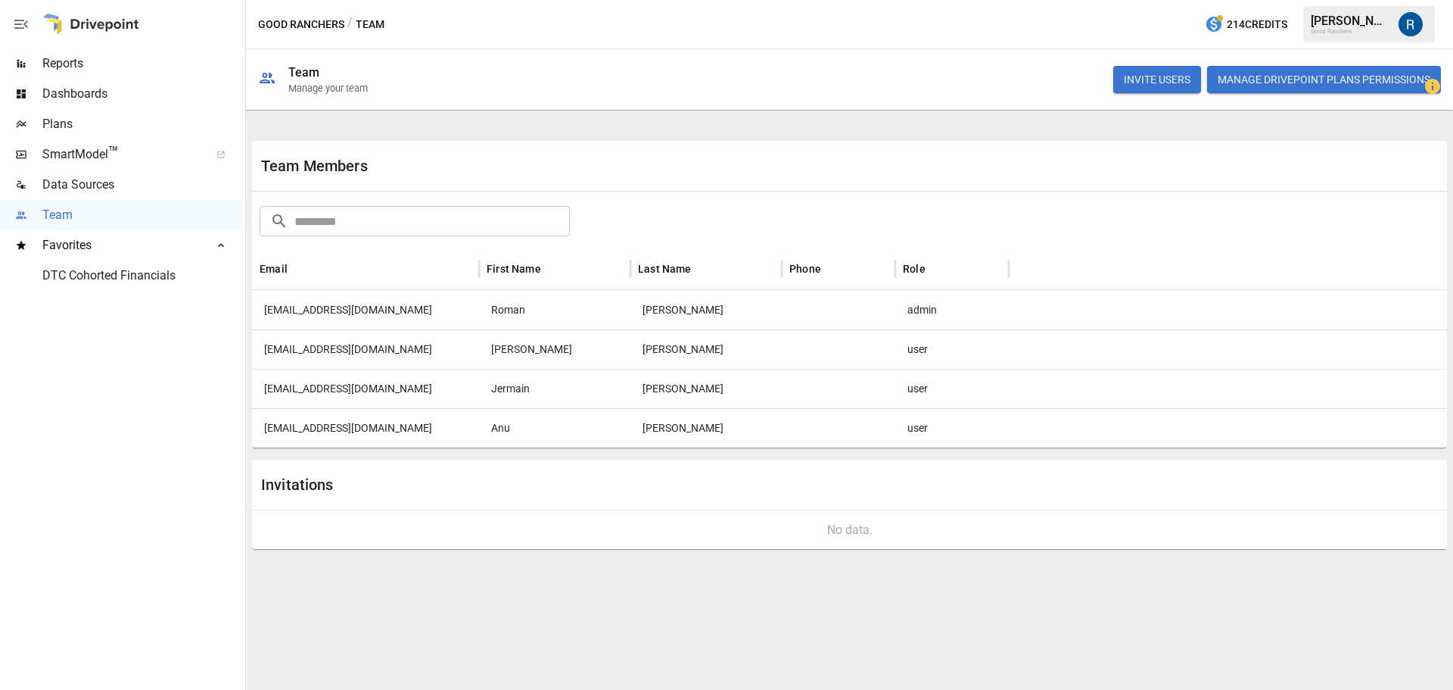
click at [97, 71] on span "Reports" at bounding box center [142, 64] width 200 height 18
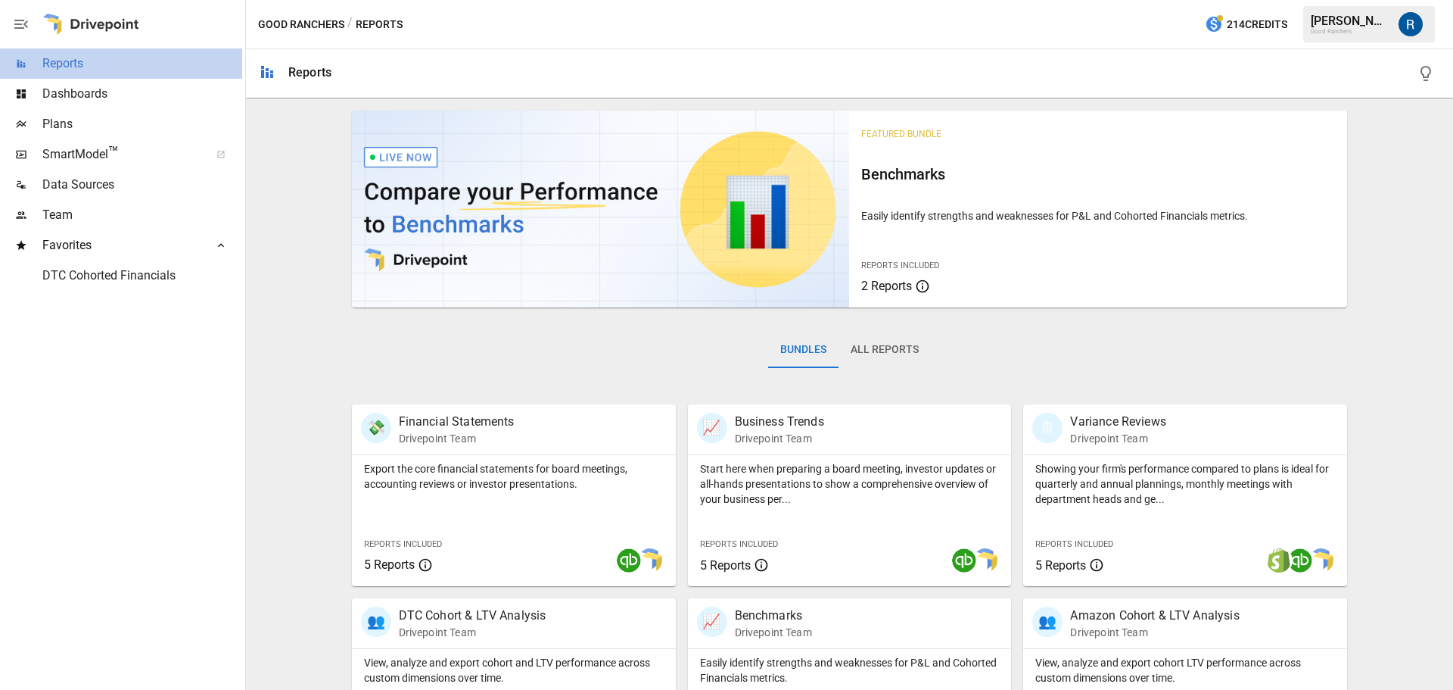
click at [98, 76] on div "Reports" at bounding box center [121, 63] width 242 height 30
click at [98, 87] on span "Dashboards" at bounding box center [142, 94] width 200 height 18
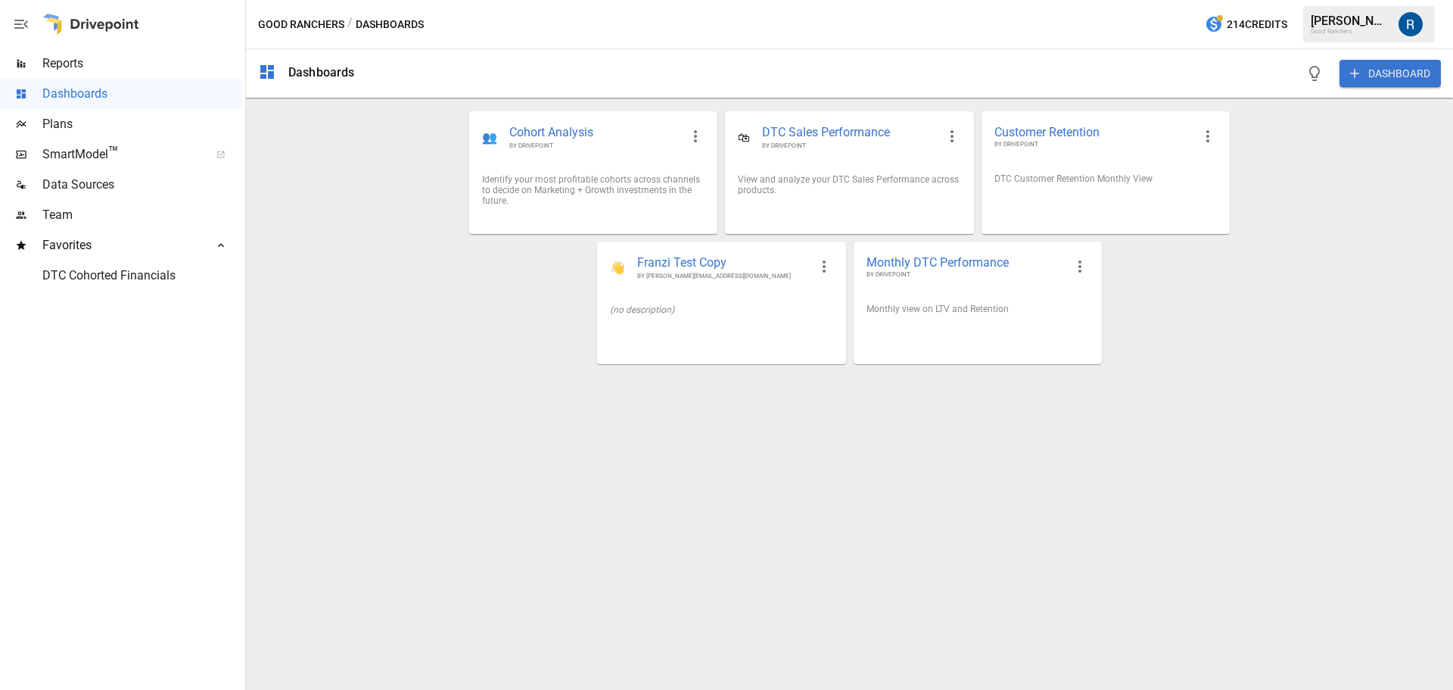
click at [98, 111] on div "Plans" at bounding box center [121, 124] width 242 height 30
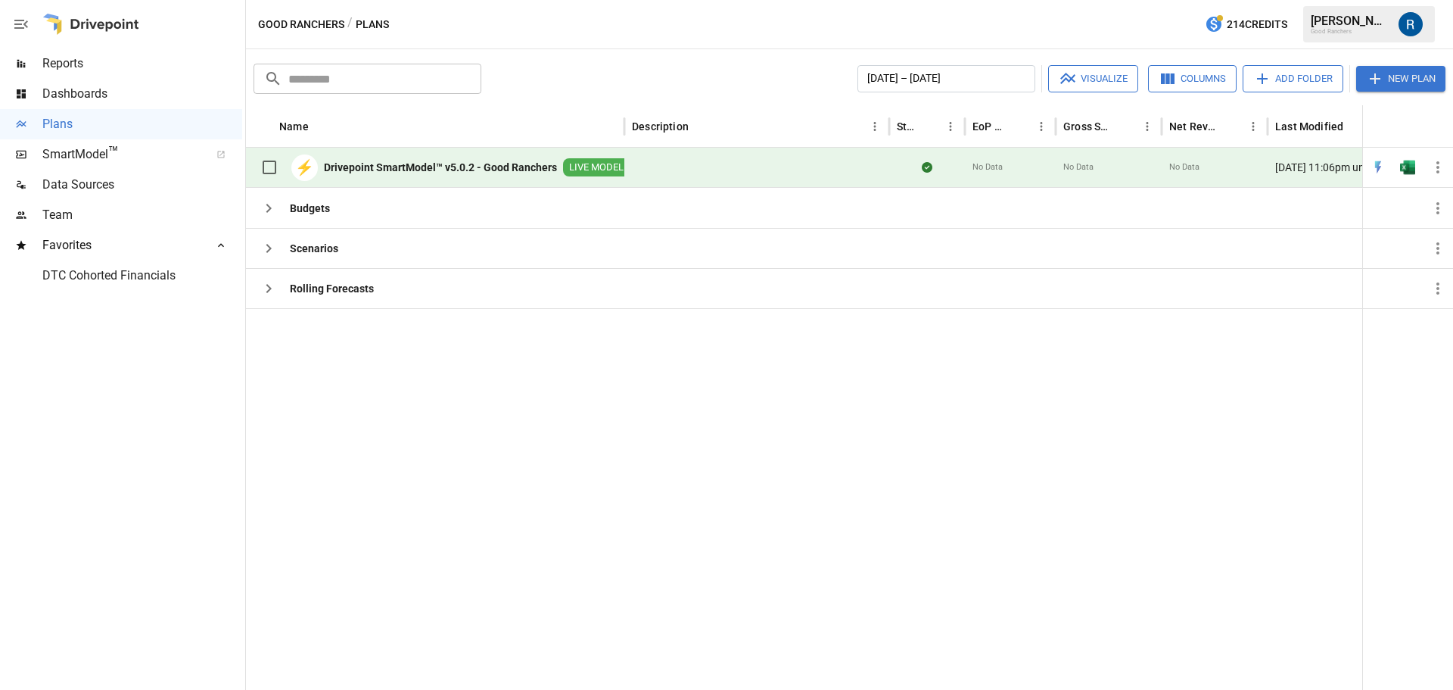
click at [119, 163] on span "SmartModel ™" at bounding box center [120, 154] width 157 height 18
click at [83, 179] on span "Data Sources" at bounding box center [142, 185] width 200 height 18
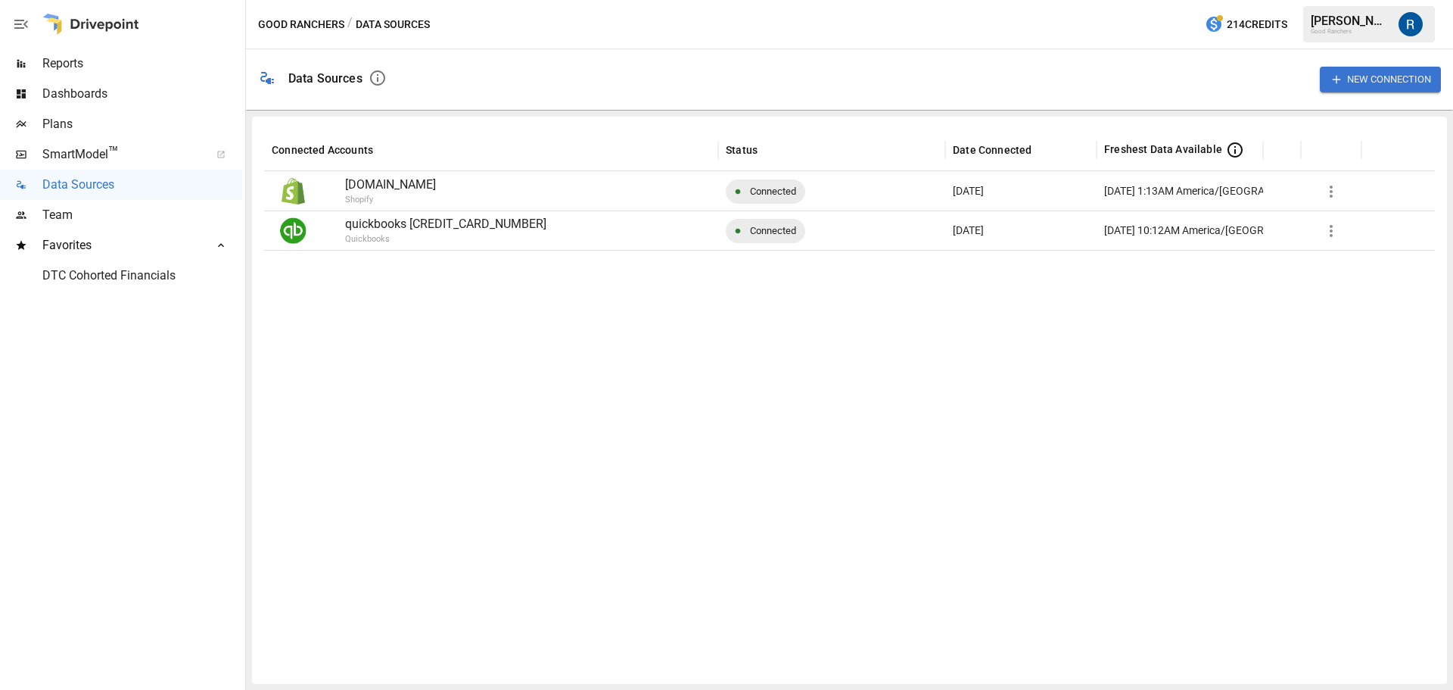
click at [96, 210] on span "Team" at bounding box center [142, 215] width 200 height 18
